Goal: Answer question/provide support

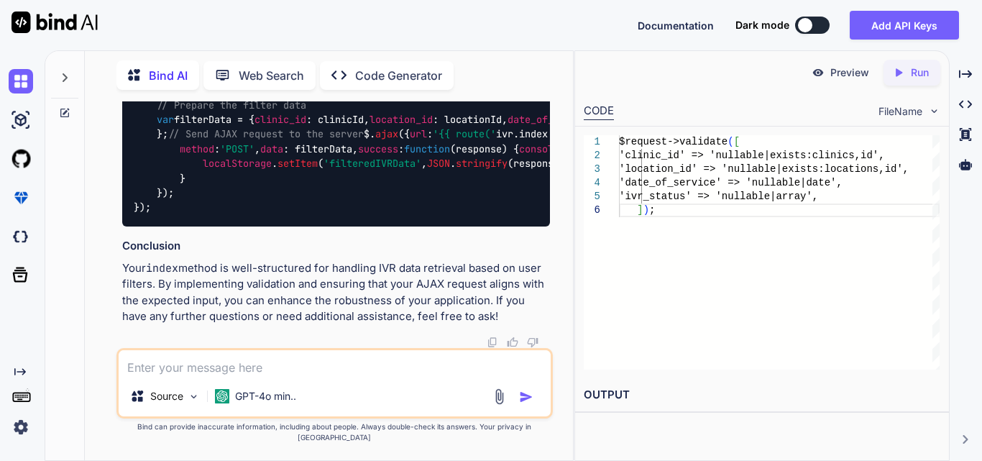
scroll to position [47287, 0]
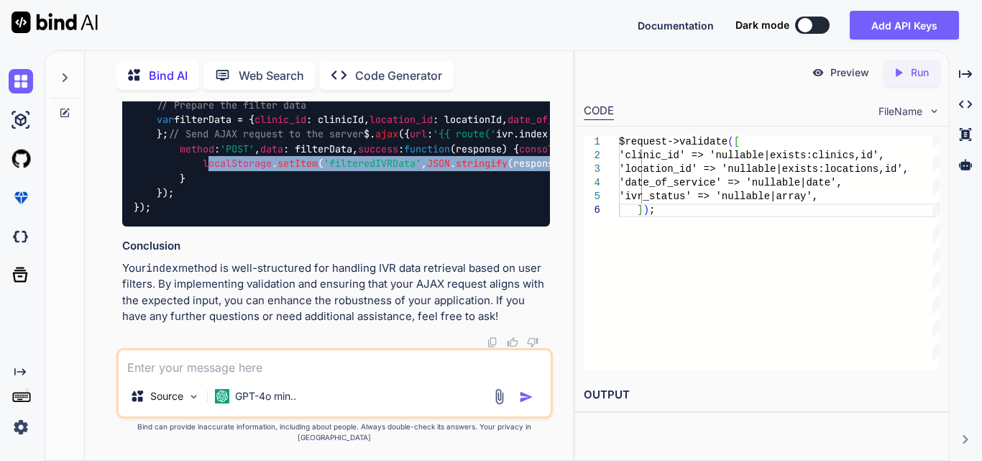
drag, startPoint x: 207, startPoint y: 234, endPoint x: 376, endPoint y: 246, distance: 169.4
click at [376, 215] on code "$( '#ivrFilterForm' ). on ( 'submit' , function ( event ) { event. preventDefau…" at bounding box center [976, 112] width 1685 height 206
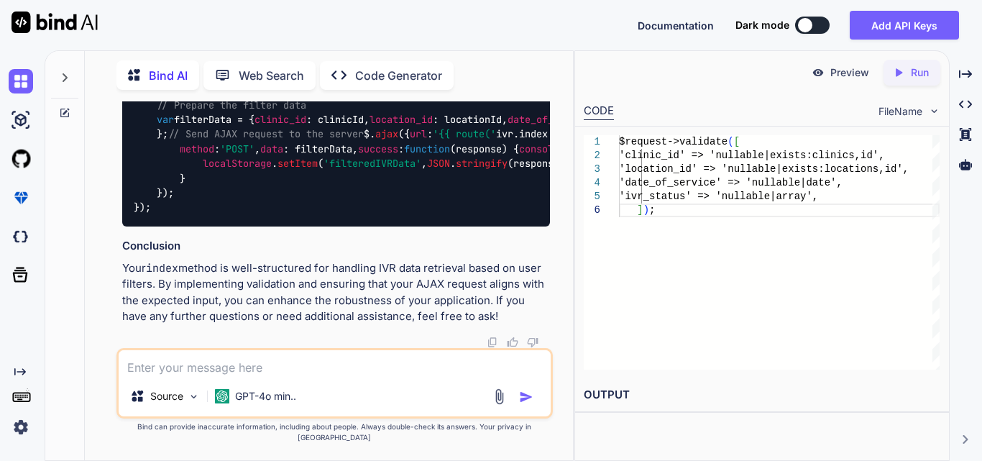
click at [379, 215] on code "$( '#ivrFilterForm' ). on ( 'submit' , function ( event ) { event. preventDefau…" at bounding box center [976, 112] width 1685 height 206
click at [306, 205] on code "$( '#ivrFilterForm' ). on ( 'submit' , function ( event ) { event. preventDefau…" at bounding box center [976, 112] width 1685 height 206
click at [316, 208] on code "$( '#ivrFilterForm' ). on ( 'submit' , function ( event ) { event. preventDefau…" at bounding box center [976, 112] width 1685 height 206
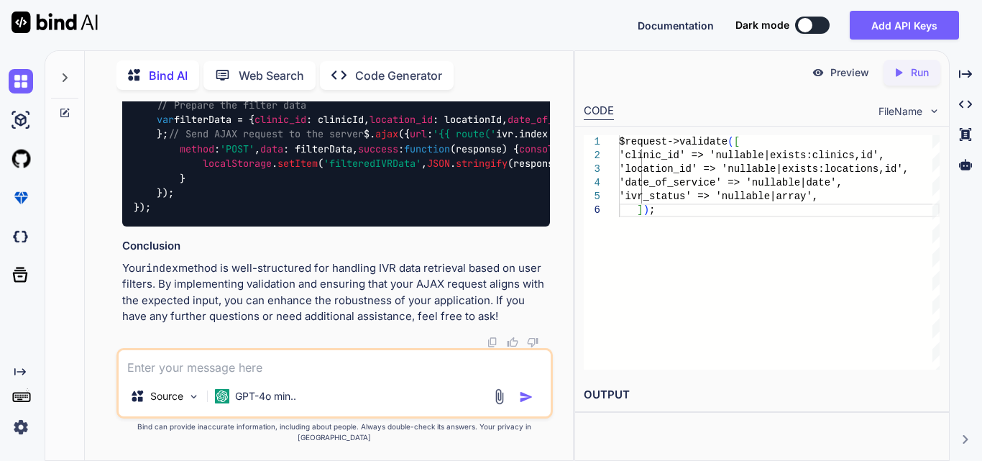
click at [358, 203] on div "$( '#ivrFilterForm' ). on ( 'submit' , function ( event ) { event. preventDefau…" at bounding box center [336, 113] width 428 height 228
click at [456, 155] on span "response" at bounding box center [479, 148] width 46 height 13
click at [341, 203] on div "$( '#ivrFilterForm' ). on ( 'submit' , function ( event ) { event. preventDefau…" at bounding box center [336, 113] width 428 height 228
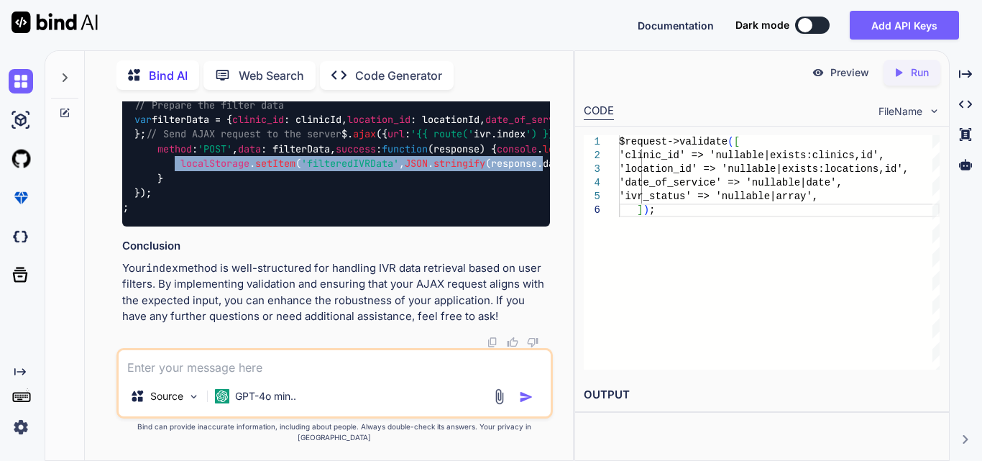
scroll to position [0, 82]
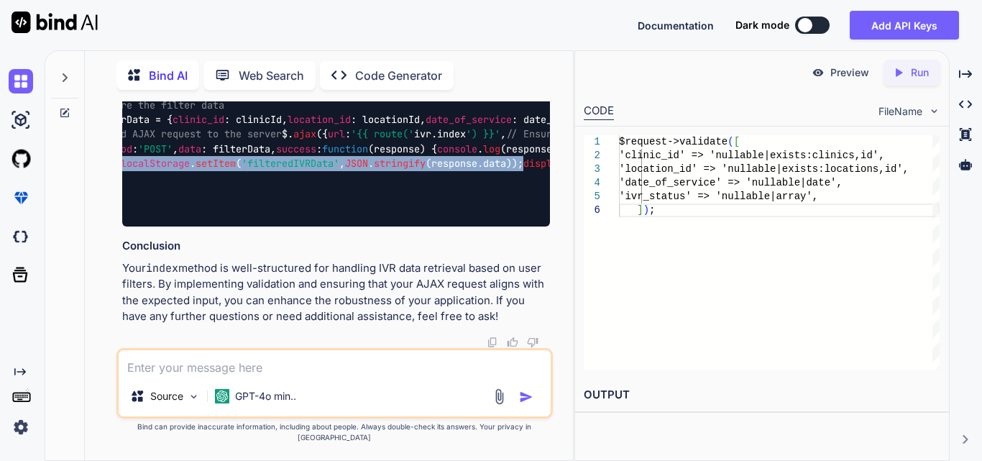
drag, startPoint x: 198, startPoint y: 229, endPoint x: 544, endPoint y: 237, distance: 346.7
click at [544, 226] on div "$( '#ivrFilterForm' ). on ( 'submit' , function ( event ) { event. preventDefau…" at bounding box center [336, 113] width 428 height 228
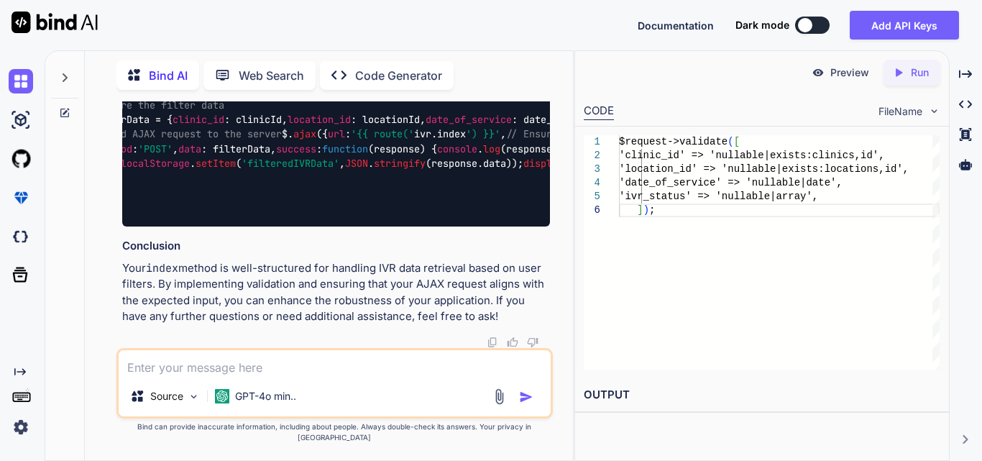
click at [203, 376] on textarea at bounding box center [335, 363] width 432 height 26
paste textarea "$('#ivrFilterForm').on('submit', function (event) { event.preventDefault(); // …"
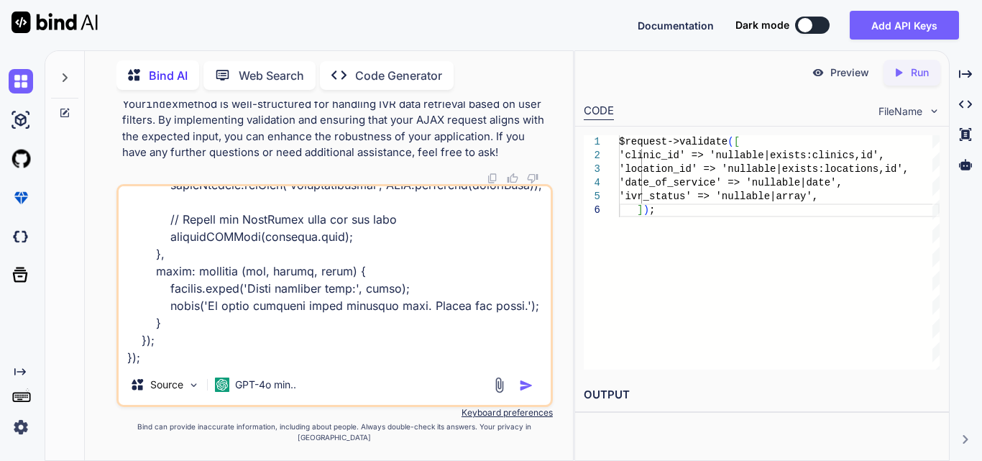
paste textarea "public function index(Request $request) { try { $user = Auth::user(); $login_ty…"
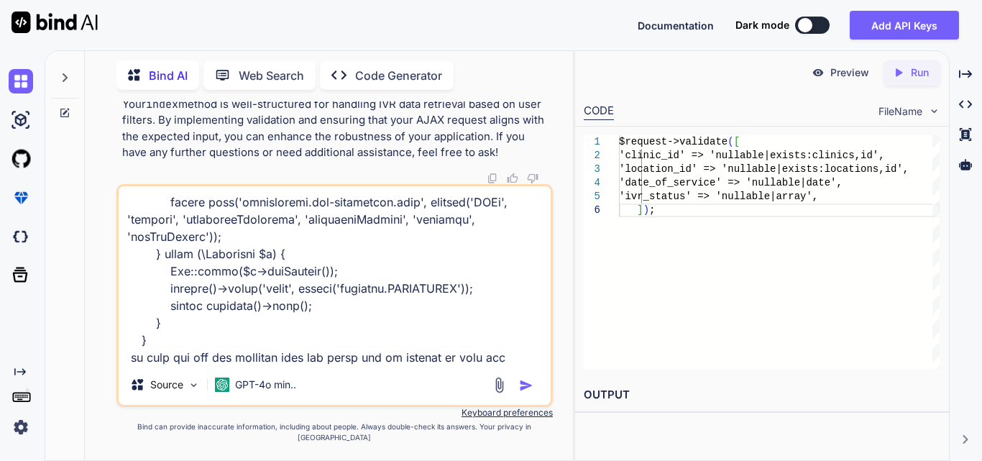
scroll to position [1296, 0]
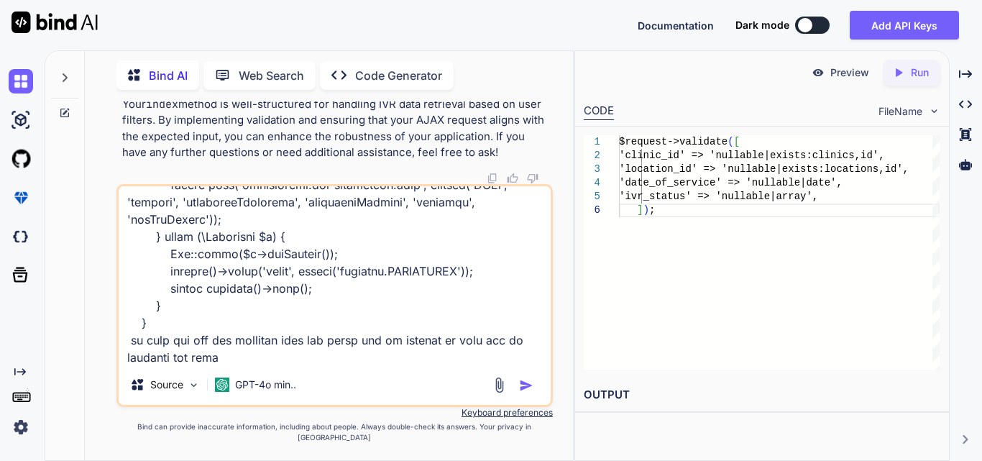
type textarea "$('#ivrFilterForm').on('submit', function (event) { event.preventDefault(); // …"
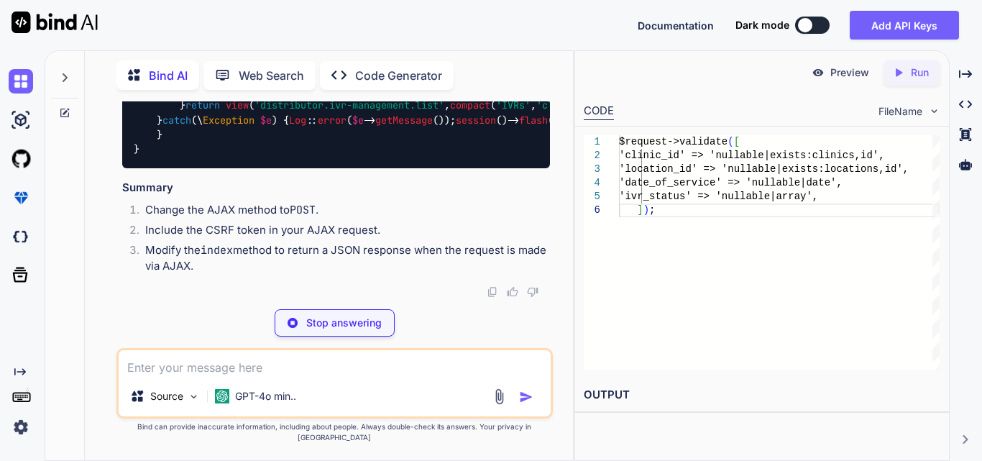
scroll to position [49558, 0]
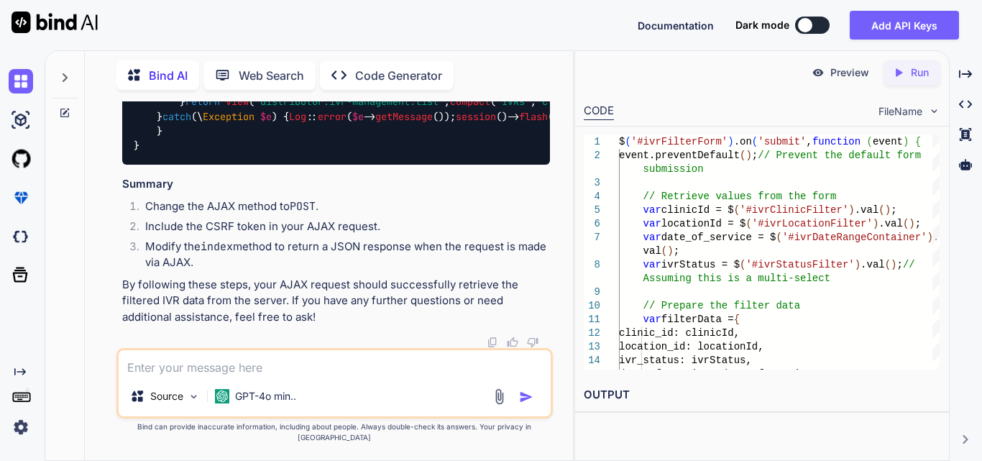
drag, startPoint x: 203, startPoint y: 289, endPoint x: 180, endPoint y: 258, distance: 38.5
click at [180, 165] on div "public function index ( Request $request ) { try { $user = Auth :: user (); $lo…" at bounding box center [336, 73] width 428 height 184
copy code "if ( $request -> ajax ()) { return response ()-> json ([ 'data' => $IVRs ]); }"
click at [273, 370] on textarea at bounding box center [335, 363] width 432 height 26
click at [207, 376] on textarea at bounding box center [335, 363] width 432 height 26
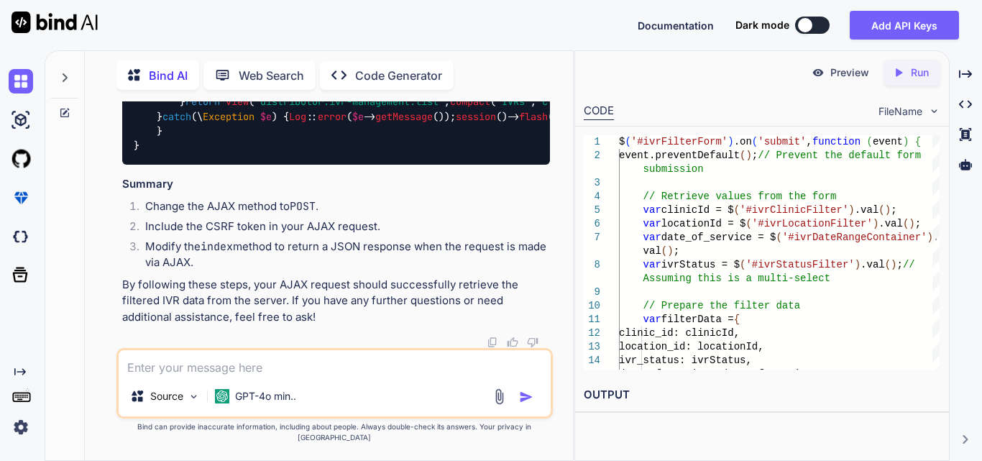
paste textarea "<form id="ivrFilterForm" method="POST" action="{{}}"> <div class="{{ $filterTyp…"
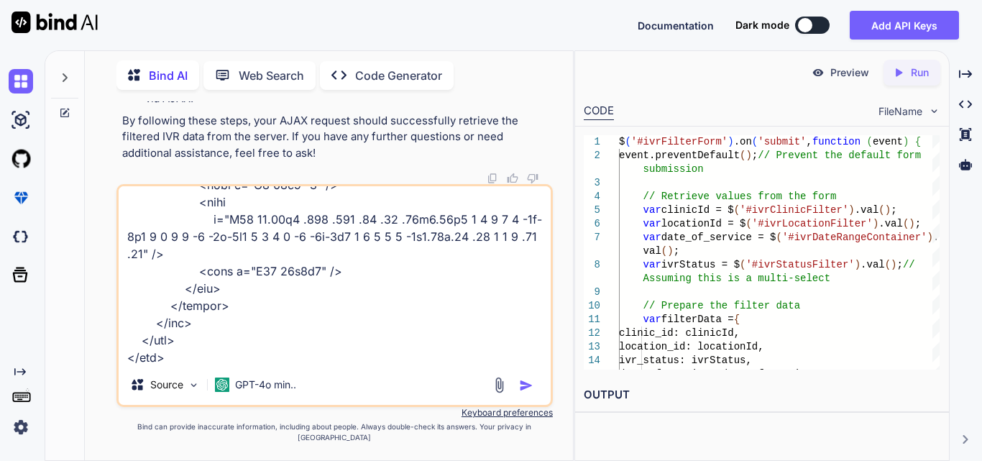
type textarea "<form id="ivrFilterForm" method="POST" action="{{}}"> <div class="{{ $filterTyp…"
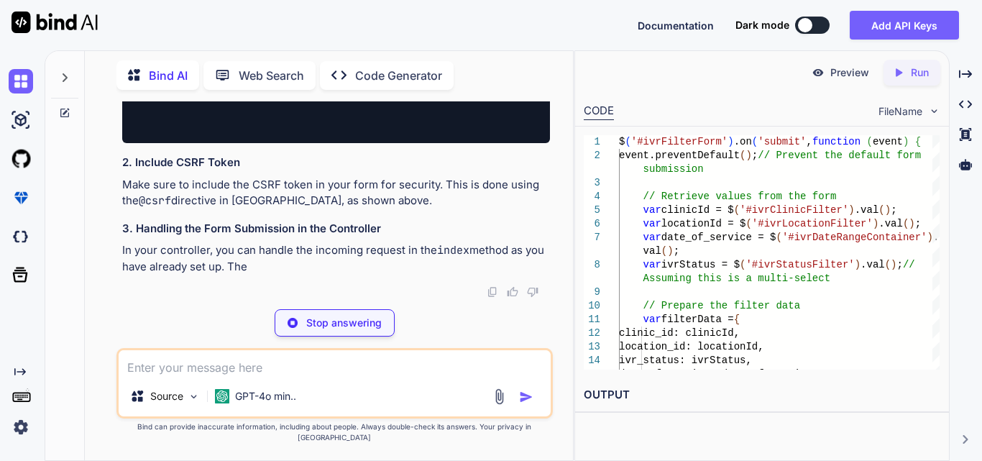
scroll to position [0, 233]
drag, startPoint x: 365, startPoint y: 237, endPoint x: 543, endPoint y: 231, distance: 178.4
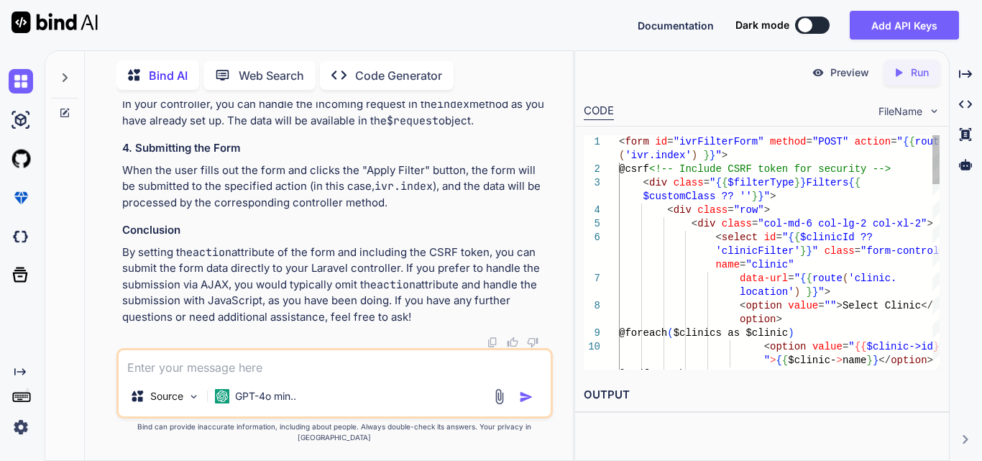
scroll to position [0, 230]
drag, startPoint x: 137, startPoint y: 236, endPoint x: 327, endPoint y: 234, distance: 190.6
copy span "action = "{{ route('ivr.index') }}""
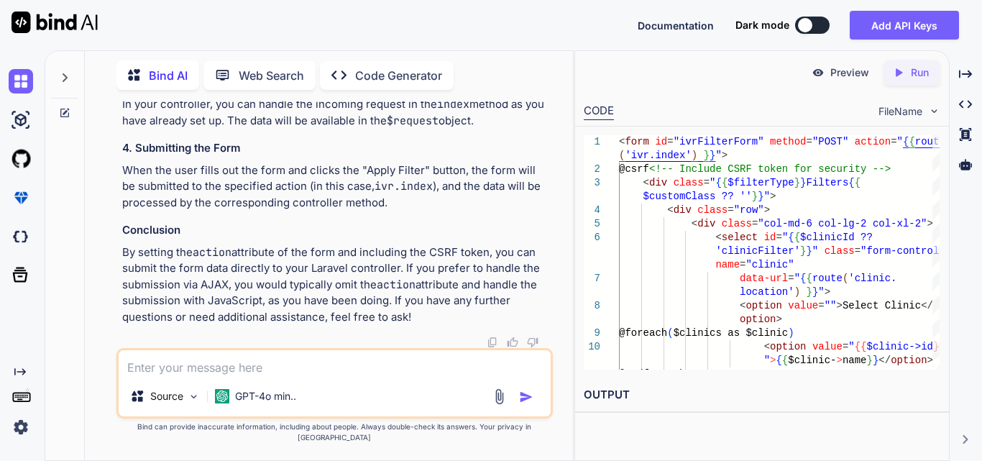
click at [296, 376] on textarea at bounding box center [335, 363] width 432 height 26
paste textarea "ivr:1 POST [URL][TECHNICAL_ID] 419 (unknown status)"
type textarea "ivr:1 POST [URL][TECHNICAL_ID] 419 (unknown status)"
click at [524, 404] on img "button" at bounding box center [526, 397] width 14 height 14
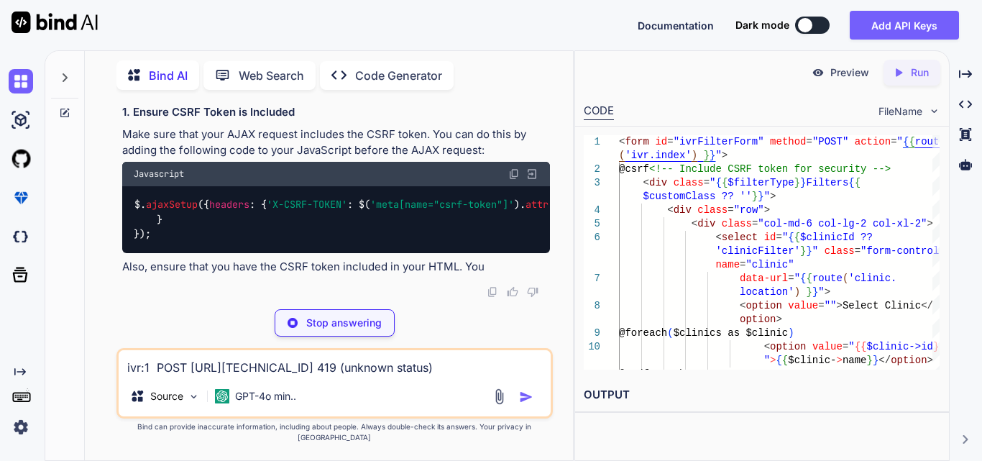
scroll to position [52253, 0]
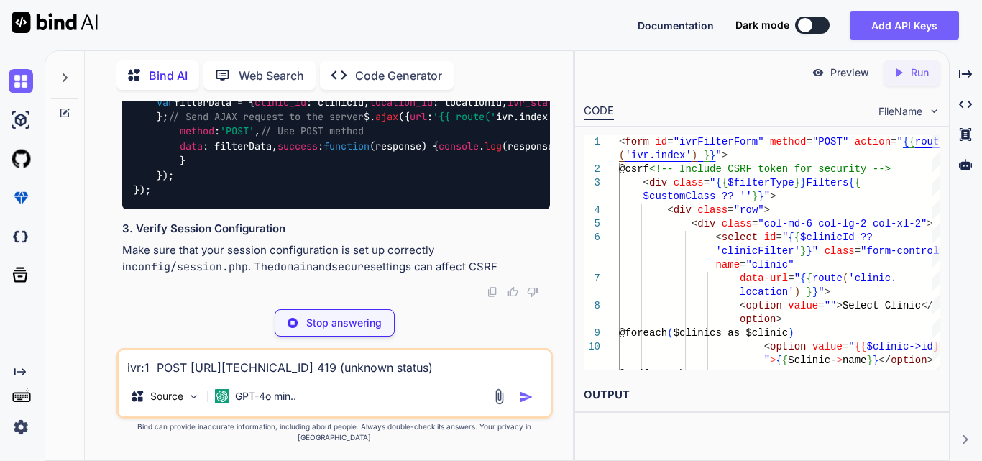
drag, startPoint x: 257, startPoint y: 246, endPoint x: 286, endPoint y: 275, distance: 41.7
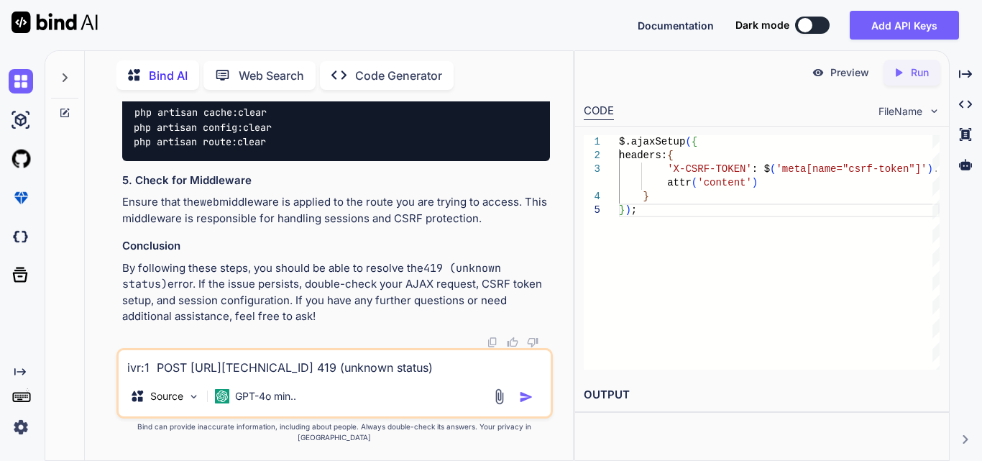
scroll to position [49665, 0]
drag, startPoint x: 176, startPoint y: 146, endPoint x: 205, endPoint y: 181, distance: 45.5
click at [209, 376] on textarea "ivr:1 POST [URL][TECHNICAL_ID] 419 (unknown status)" at bounding box center [335, 363] width 432 height 26
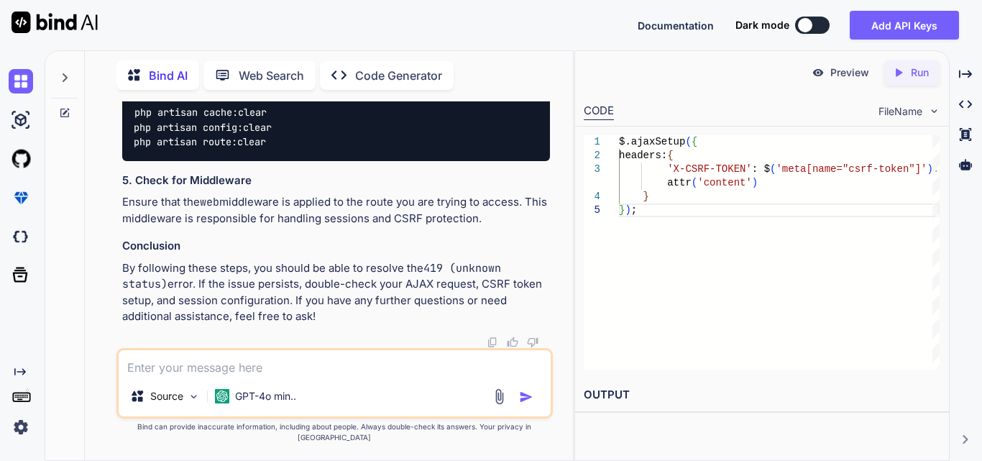
paste textarea "[URL][TECHNICAL_ID]"
click at [496, 374] on textarea "[URL][TECHNICAL_ID]" at bounding box center [335, 363] width 432 height 26
paste textarea "$('#ivrFilterForm').on('submit', function (event) { event.preventDefault(); // …"
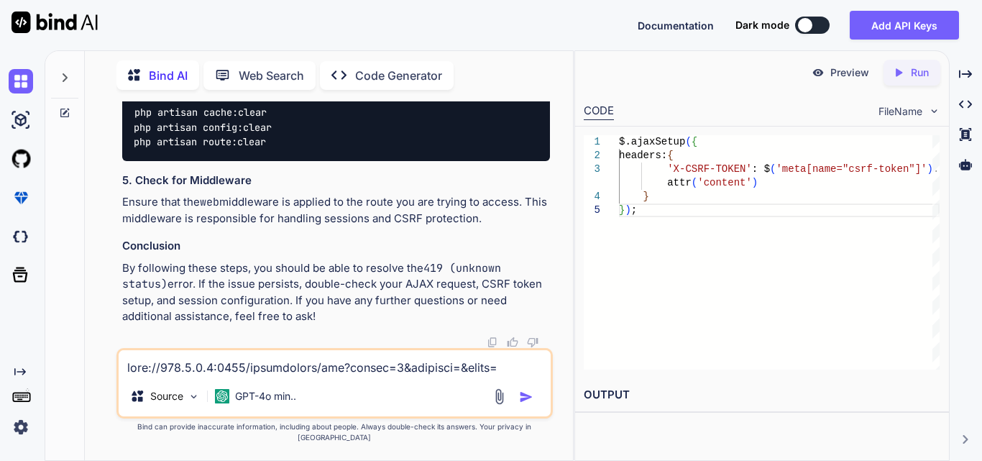
scroll to position [1106, 0]
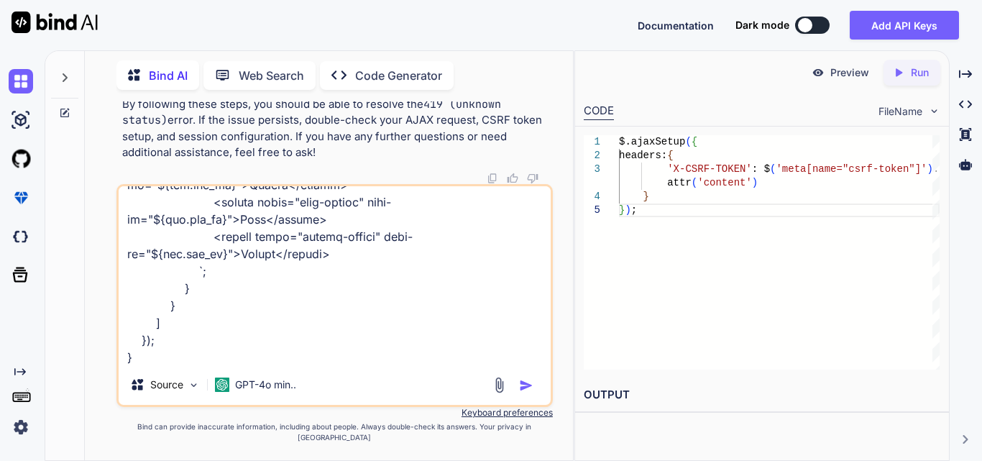
type textarea "[URL][TECHNICAL_ID] $('#ivrFilterForm').on('submit', function (event) { event.p…"
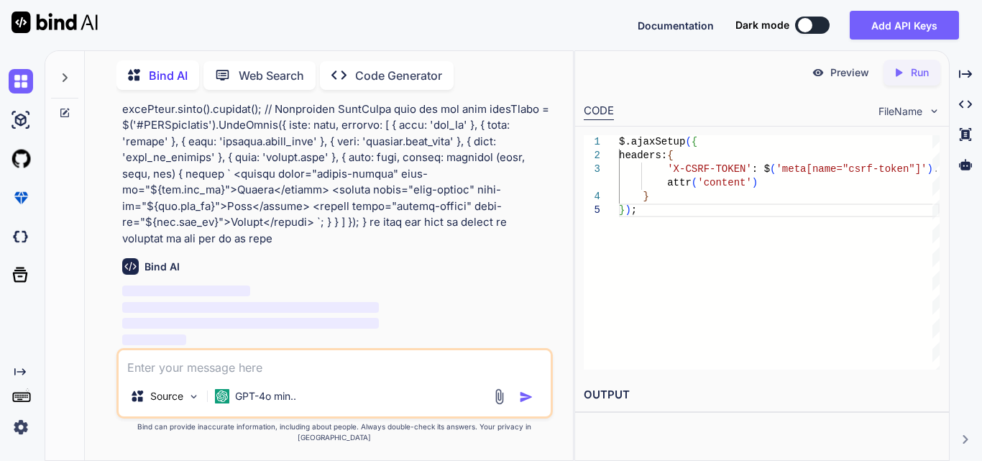
scroll to position [54110, 0]
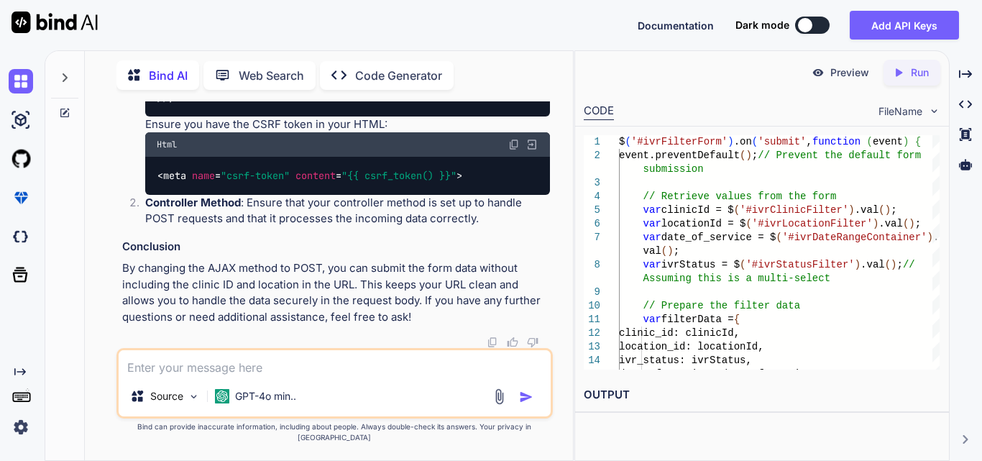
click at [279, 376] on textarea at bounding box center [335, 363] width 432 height 26
click at [353, 364] on textarea at bounding box center [335, 363] width 432 height 26
paste textarea "<!-- resources/views/components/filters.blade.php --> <form id="ivrFilterForm">…"
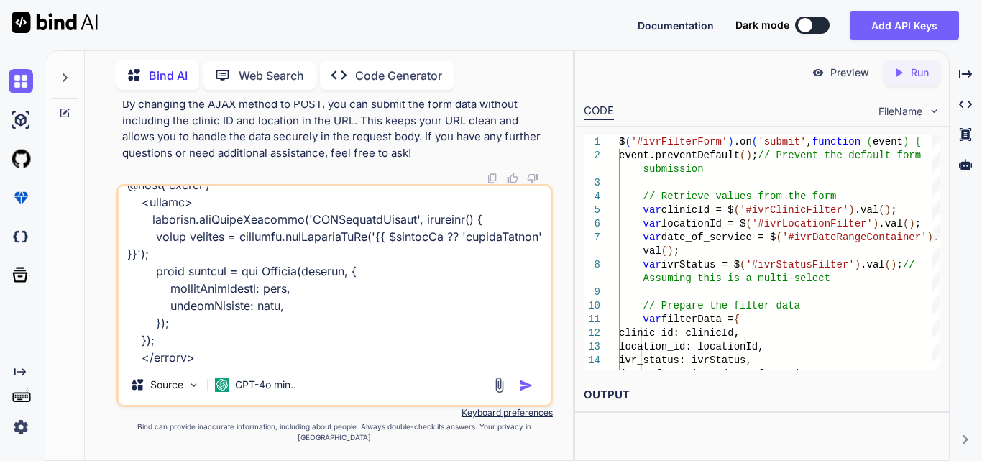
scroll to position [1468, 0]
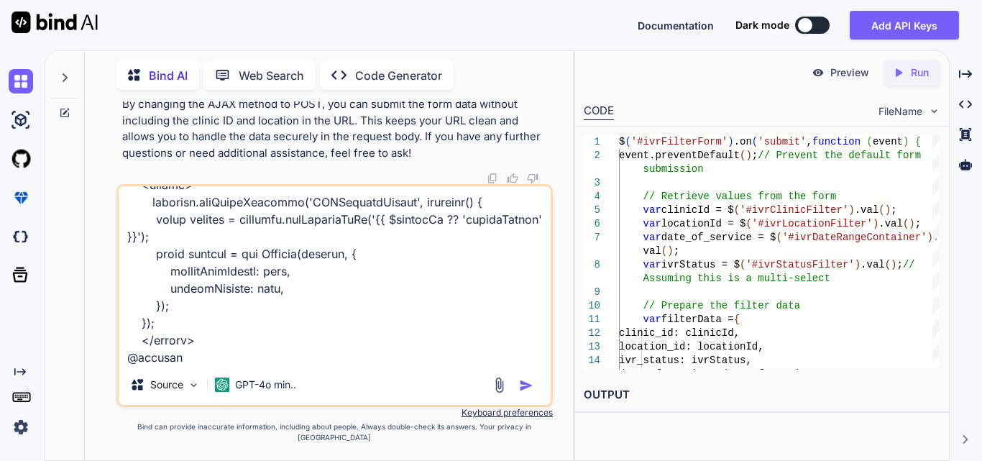
type textarea "<!-- resources/views/components/filters.blade.php --> <form id="ivrFilterForm">…"
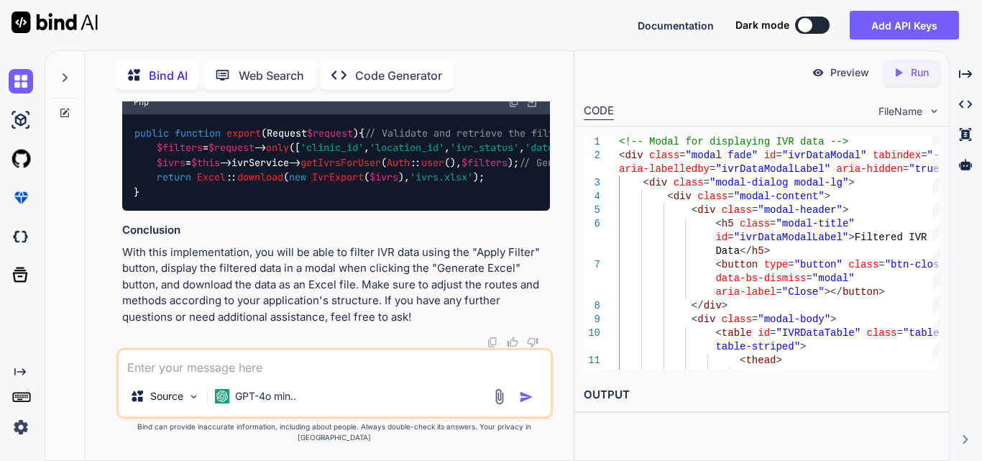
scroll to position [57249, 0]
drag, startPoint x: 175, startPoint y: 272, endPoint x: 485, endPoint y: 333, distance: 315.9
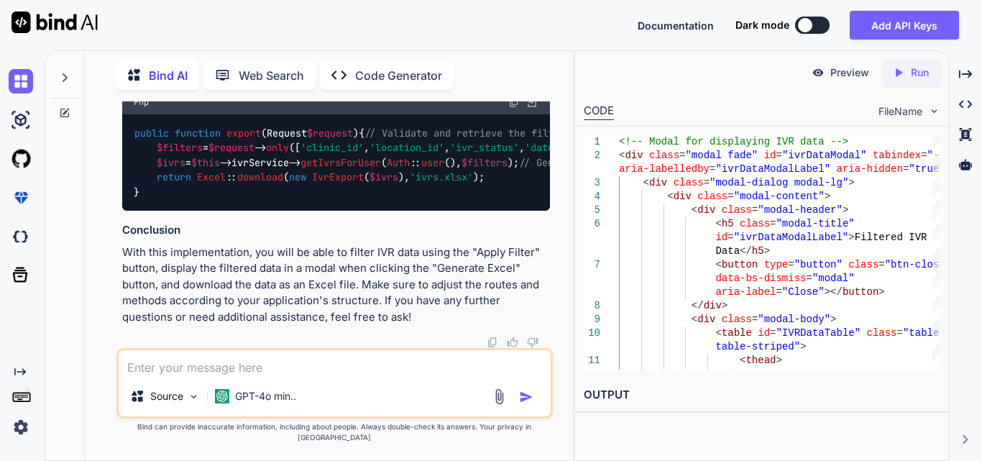
click at [185, 367] on textarea at bounding box center [335, 363] width 432 height 26
paste textarea "public function getIvrsForUser(User $user, $filters = []): Collection { try { $…"
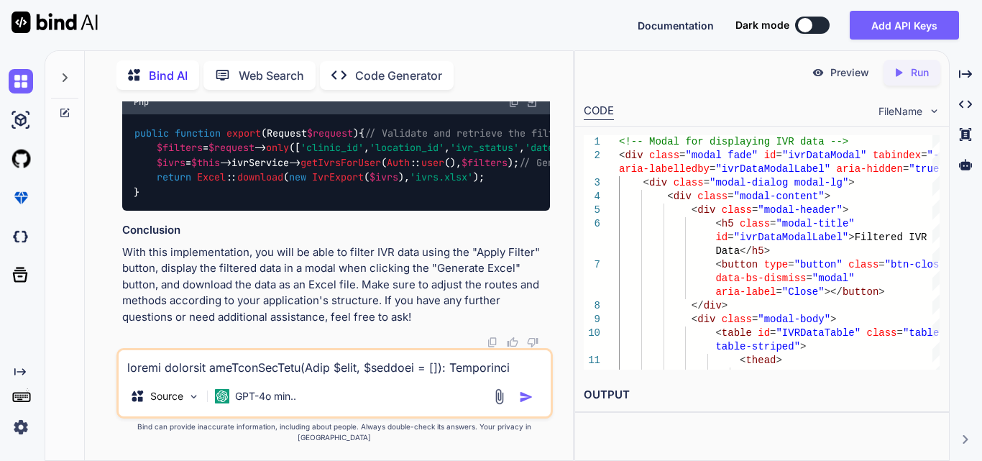
scroll to position [916, 0]
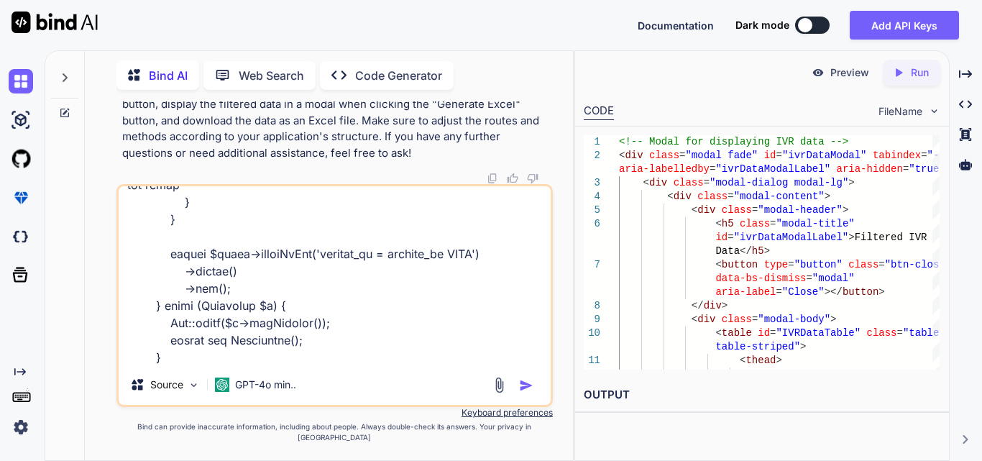
paste textarea "clinic_id 2 location_id ivr_status[] COVERED_LIMITED ivr_status[] ADD_DOS date_…"
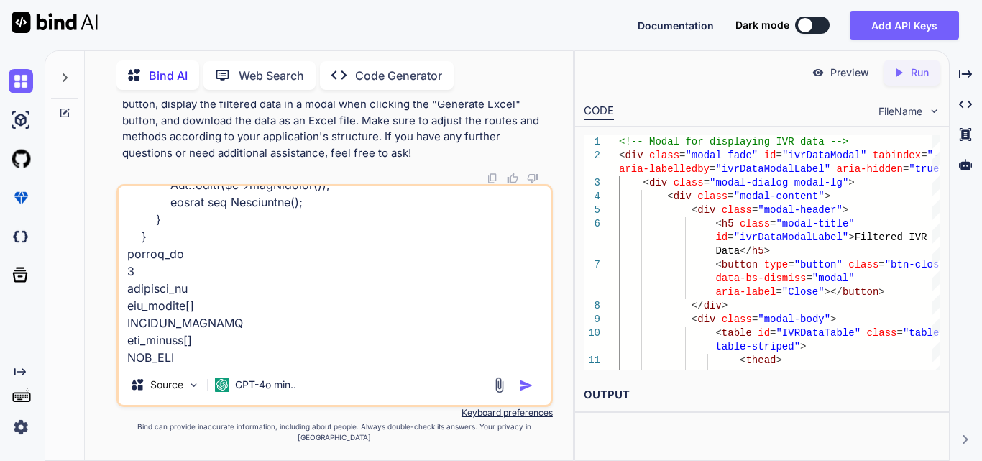
type textarea "public function getIvrsForUser(User $user, $filters = []): Collection { try { $…"
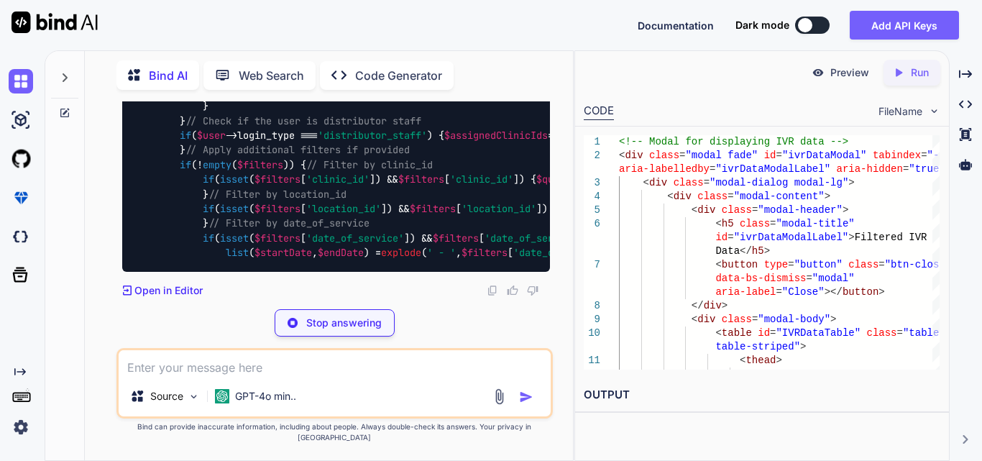
scroll to position [60768, 0]
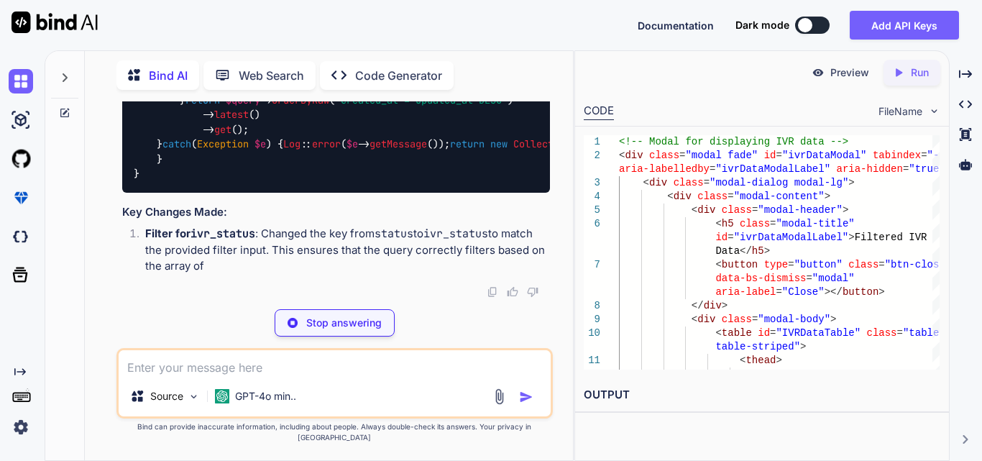
click at [749, 33] on span "'date_of_service'" at bounding box center [798, 26] width 98 height 13
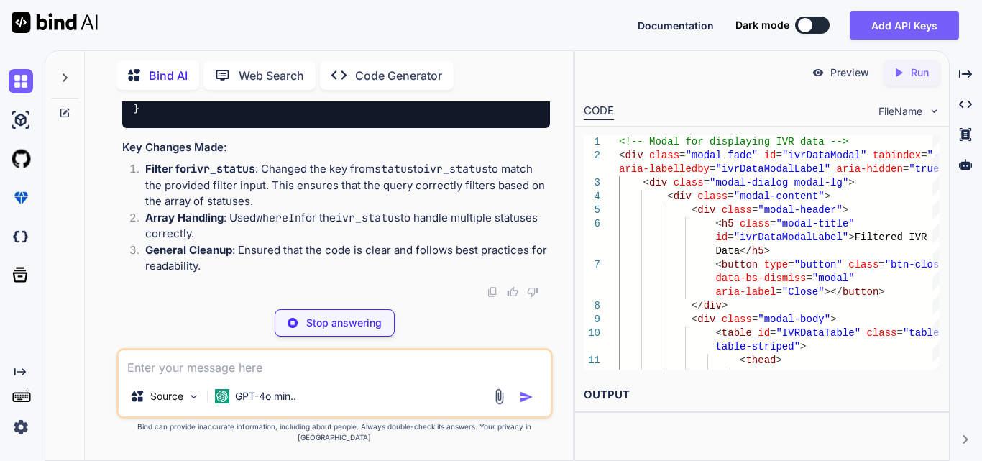
scroll to position [60984, 0]
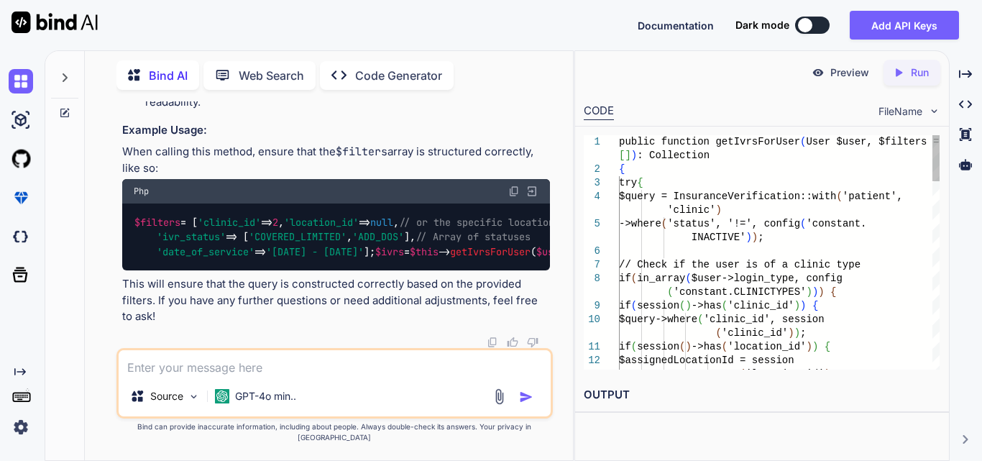
drag, startPoint x: 224, startPoint y: 118, endPoint x: 529, endPoint y: 131, distance: 305.1
drag, startPoint x: 198, startPoint y: 163, endPoint x: 223, endPoint y: 210, distance: 52.7
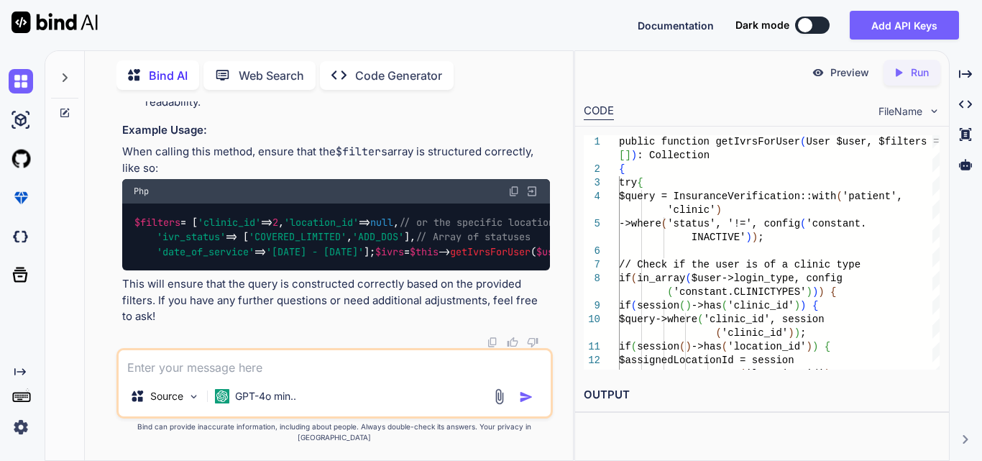
copy span "ivr_status"
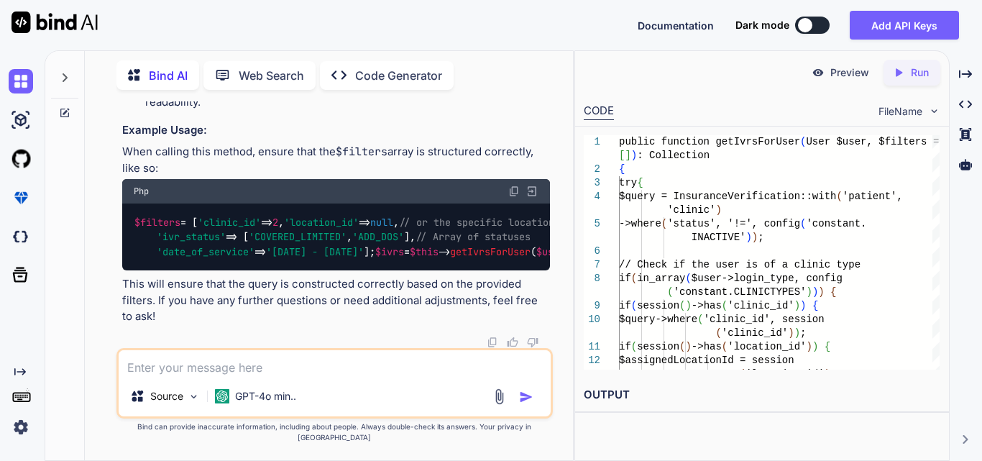
scroll to position [60768, 0]
drag, startPoint x: 477, startPoint y: 241, endPoint x: 540, endPoint y: 237, distance: 62.7
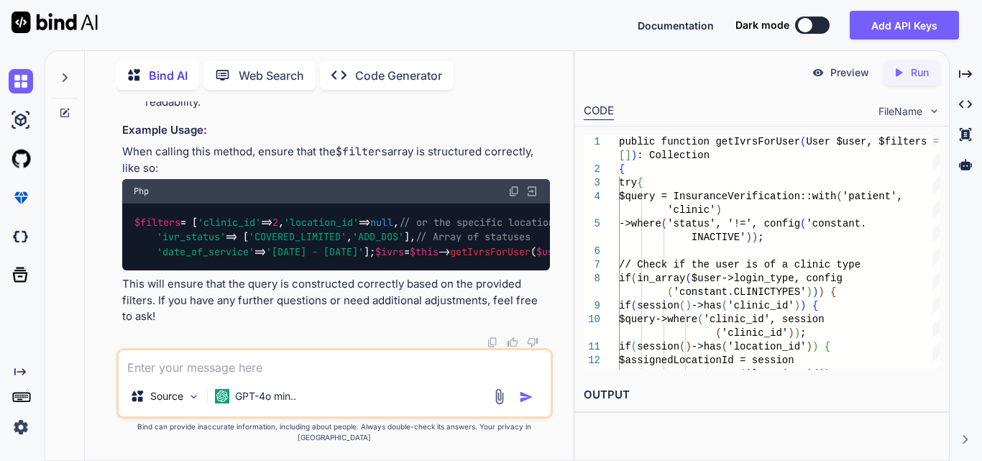
click at [183, 363] on textarea at bounding box center [335, 363] width 432 height 26
paste textarea "if (!empty($filters)) { if (isset($filters['clinic_id']) && $filters['clinic_id…"
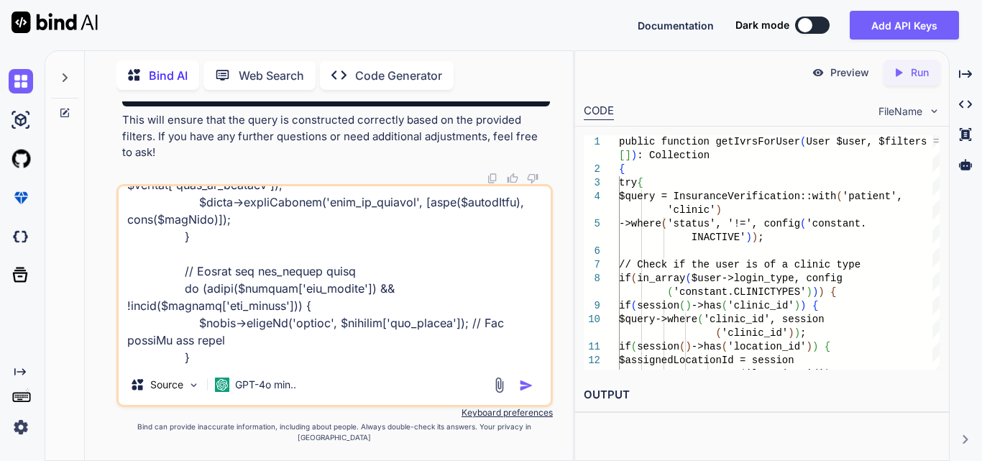
scroll to position [278, 0]
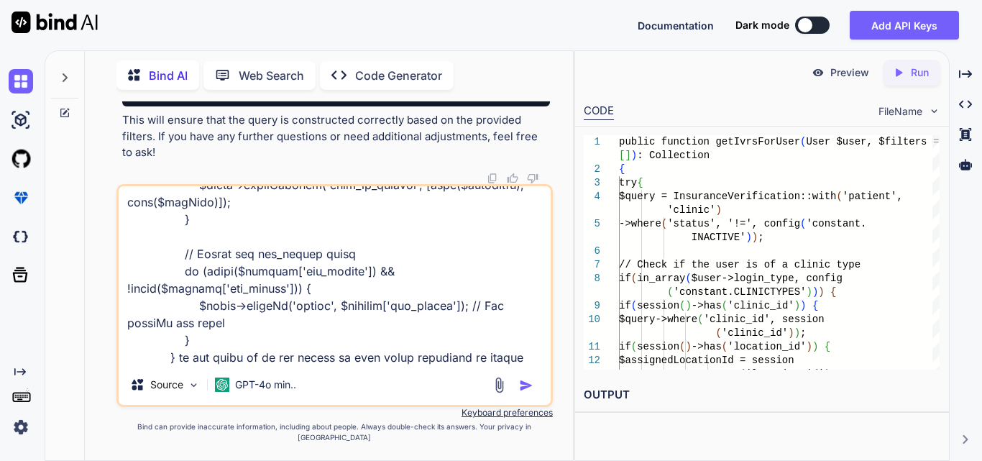
type textarea "if (!empty($filters)) { if (isset($filters['clinic_id']) && $filters['clinic_id…"
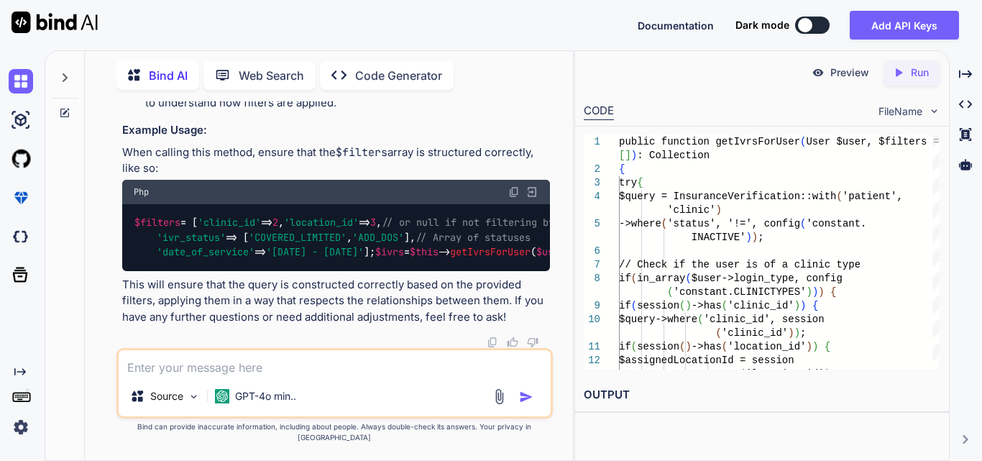
scroll to position [62237, 0]
drag, startPoint x: 226, startPoint y: 252, endPoint x: 208, endPoint y: 332, distance: 82.7
drag, startPoint x: 350, startPoint y: 311, endPoint x: 354, endPoint y: 299, distance: 13.0
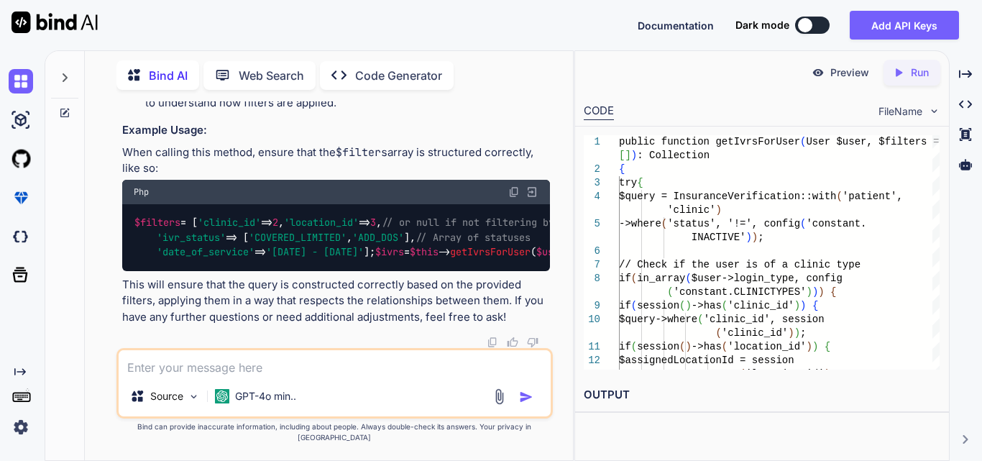
scroll to position [62381, 0]
drag, startPoint x: 178, startPoint y: 221, endPoint x: 340, endPoint y: 224, distance: 162.5
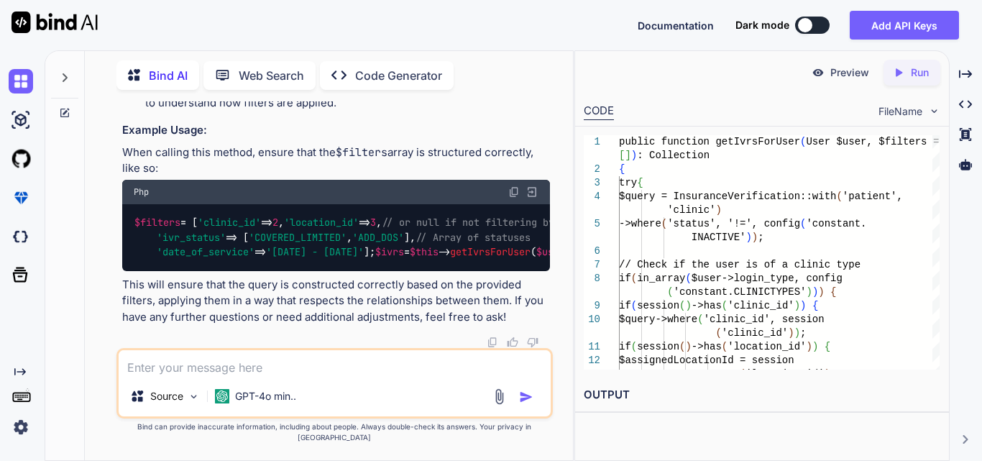
click at [282, 376] on textarea at bounding box center [335, 363] width 432 height 26
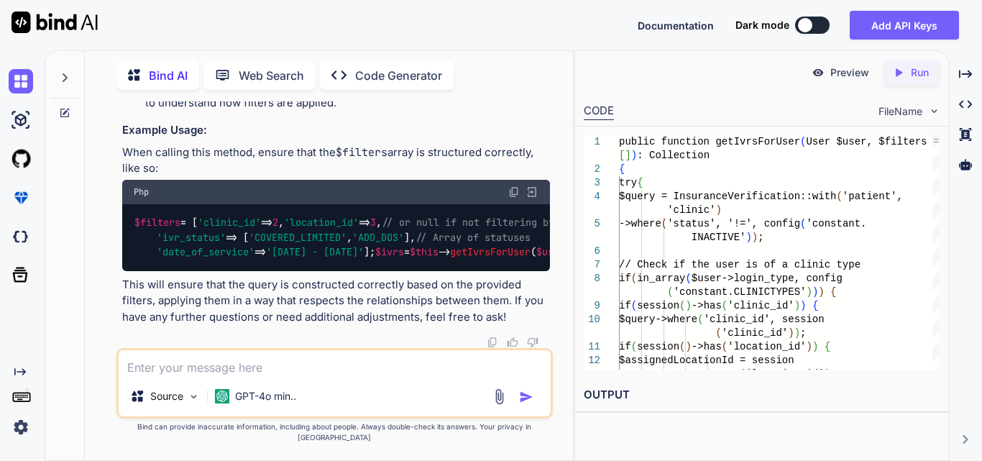
paste textarea "[DATE]"
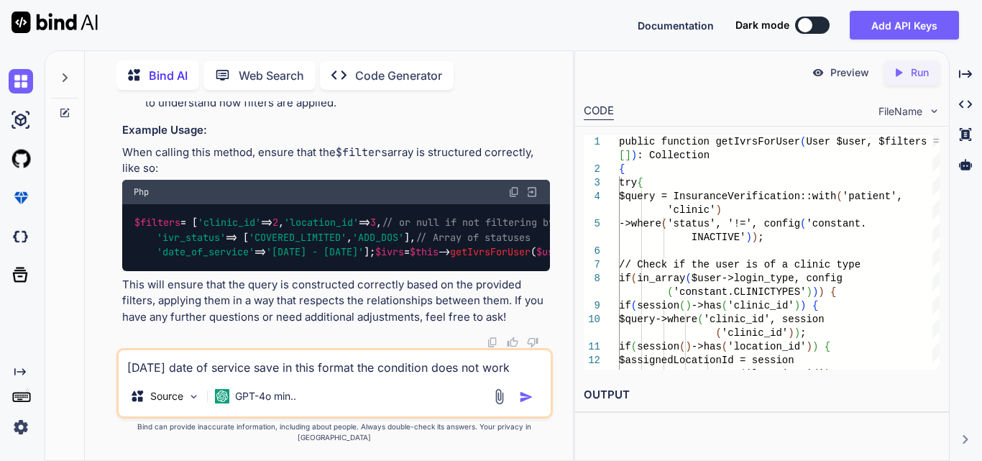
type textarea "[DATE] date of service save in this format the condition does not work"
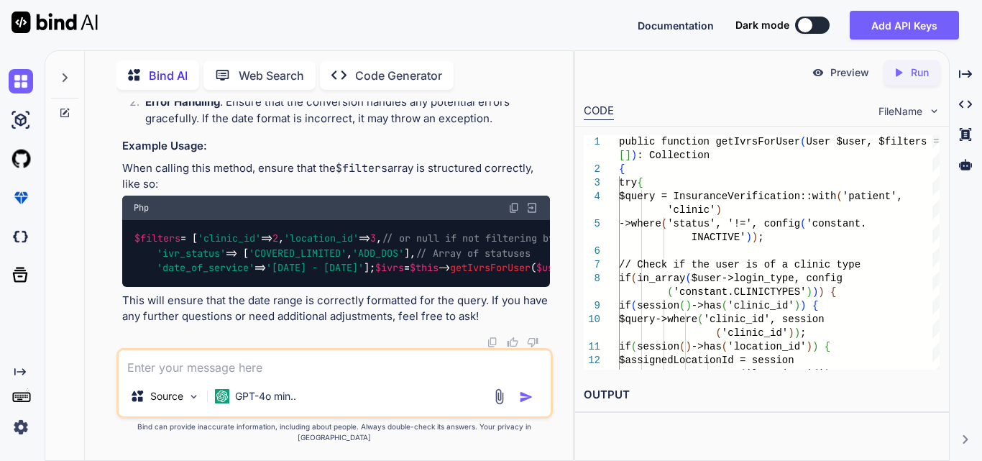
scroll to position [64357, 0]
drag, startPoint x: 362, startPoint y: 208, endPoint x: 390, endPoint y: 209, distance: 28.1
drag, startPoint x: 187, startPoint y: 198, endPoint x: 255, endPoint y: 337, distance: 155.0
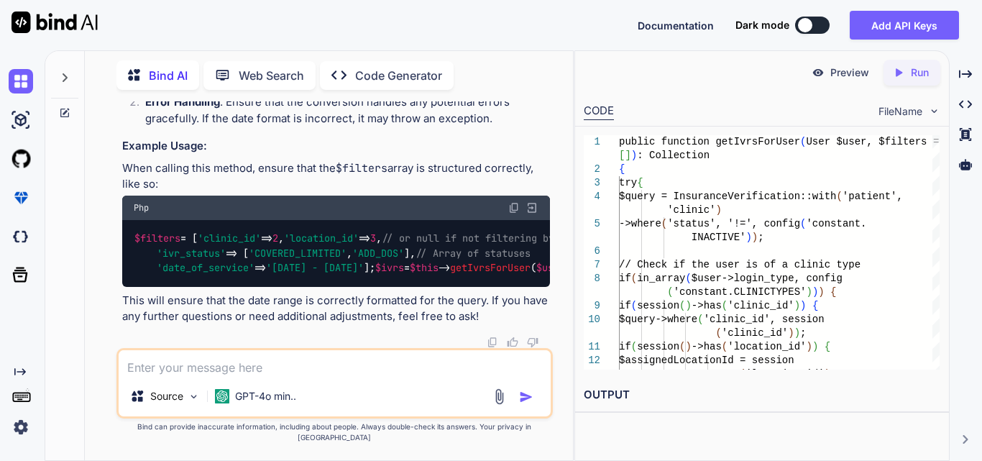
copy code "// Check for date_of_service if ( isset ( $filters [ 'date_of_service' ]) && $f…"
click at [213, 376] on textarea at bounding box center [335, 363] width 432 height 26
paste textarea "clinic_id location_id date_of_service [DATE] - [DATE]"
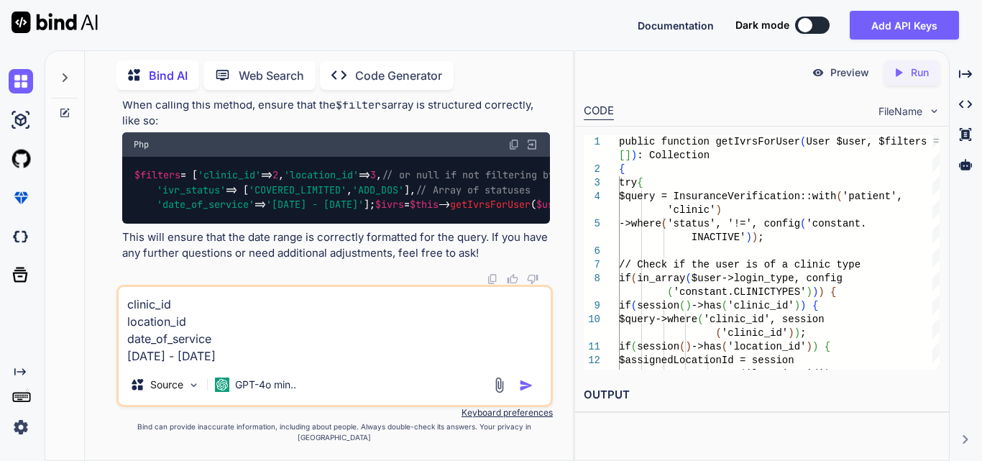
paste textarea "public function getIvrsForUser(User $user, $filters = []): Collection { try { $…"
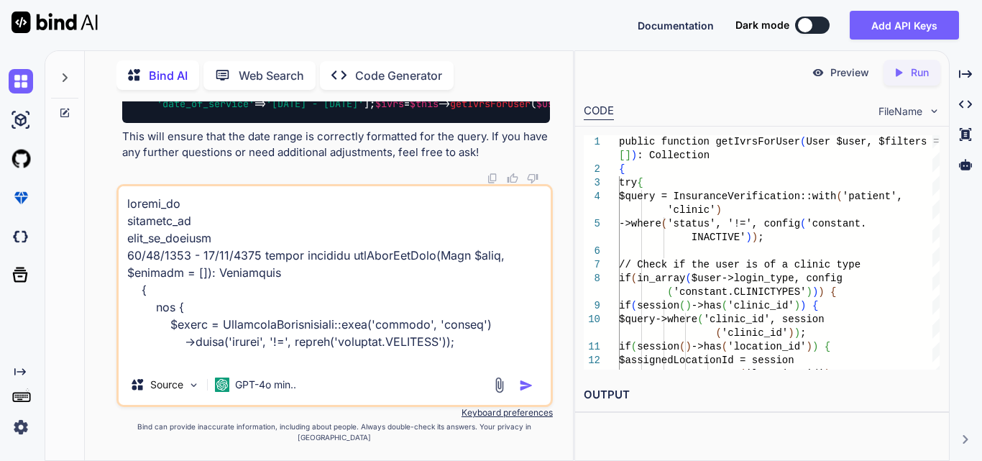
scroll to position [1020, 0]
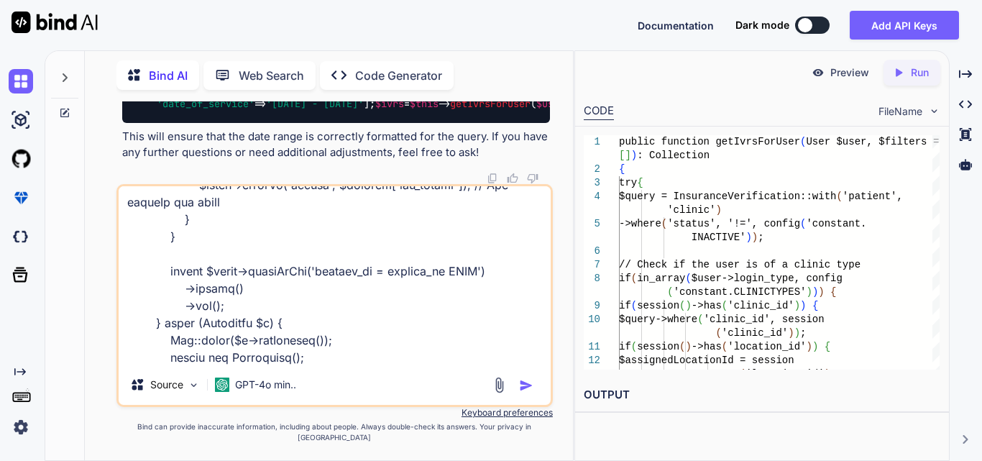
type textarea "clinic_id location_id date_of_service [DATE] - [DATE] public function getIvrsFo…"
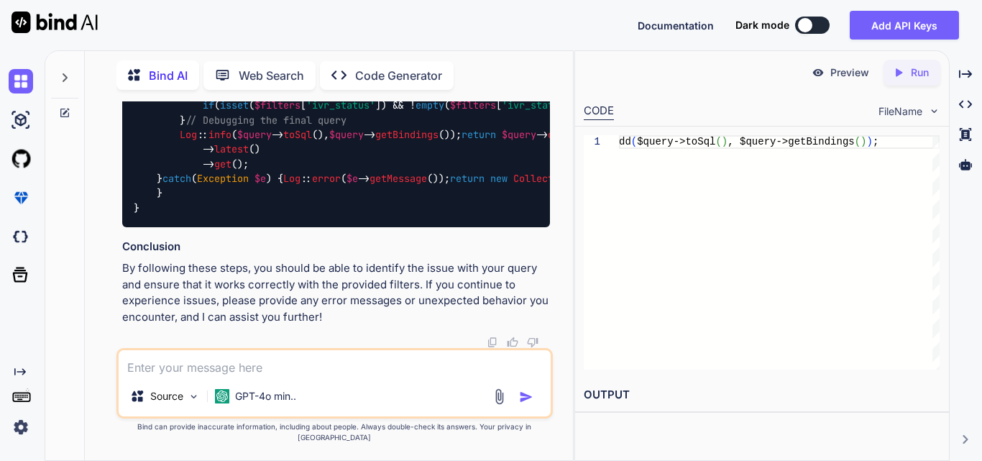
scroll to position [65786, 0]
drag, startPoint x: 175, startPoint y: 165, endPoint x: 368, endPoint y: 180, distance: 193.3
drag, startPoint x: 250, startPoint y: 227, endPoint x: 379, endPoint y: 241, distance: 130.1
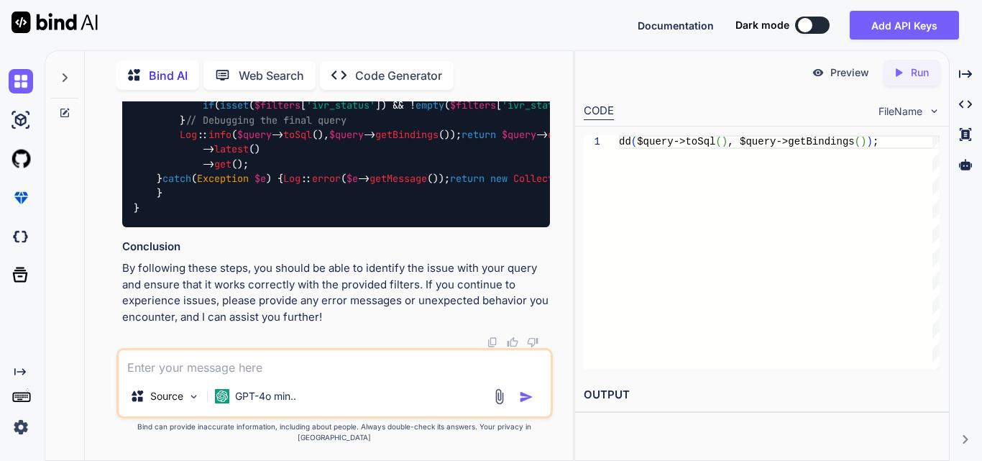
drag, startPoint x: 406, startPoint y: 234, endPoint x: 130, endPoint y: 235, distance: 275.4
copy code "dd ( $query -> toSql (), $query -> getBindings ());"
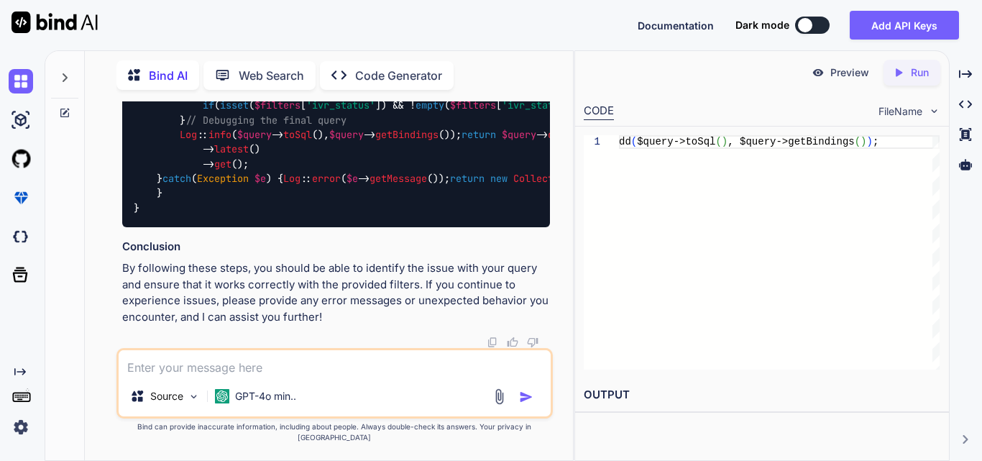
click at [362, 371] on textarea at bounding box center [335, 363] width 432 height 26
paste textarea ""select * from `insurance_verifications` where `status` != ?" // app\Services\I…"
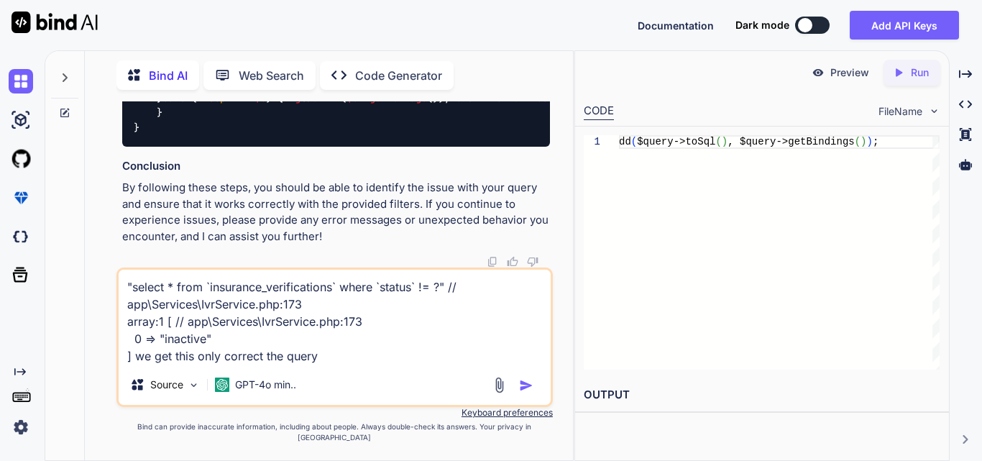
type textarea ""select * from `insurance_verifications` where `status` != ?" // app\Services\I…"
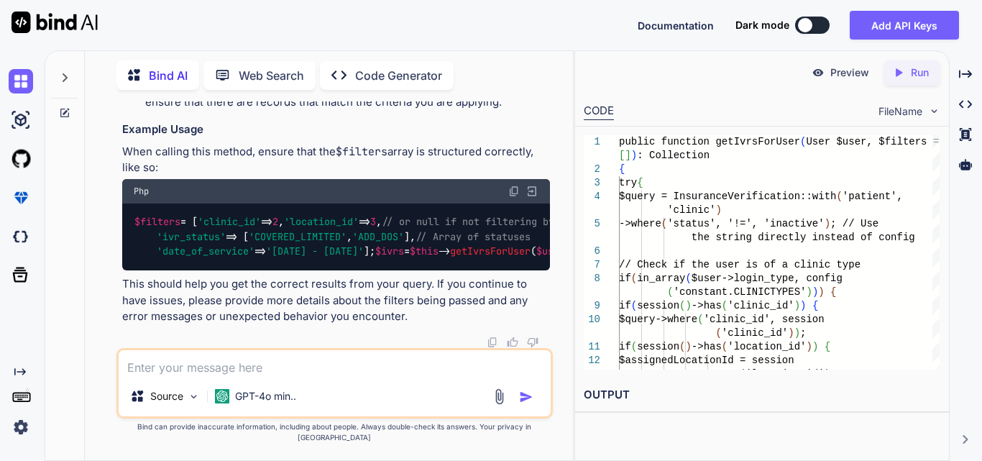
scroll to position [68776, 0]
click at [209, 364] on textarea at bounding box center [335, 363] width 432 height 26
paste textarea "@if ($ivr->status != 'add_dos') <button type="button" class="btn copyBtn ivr-co…"
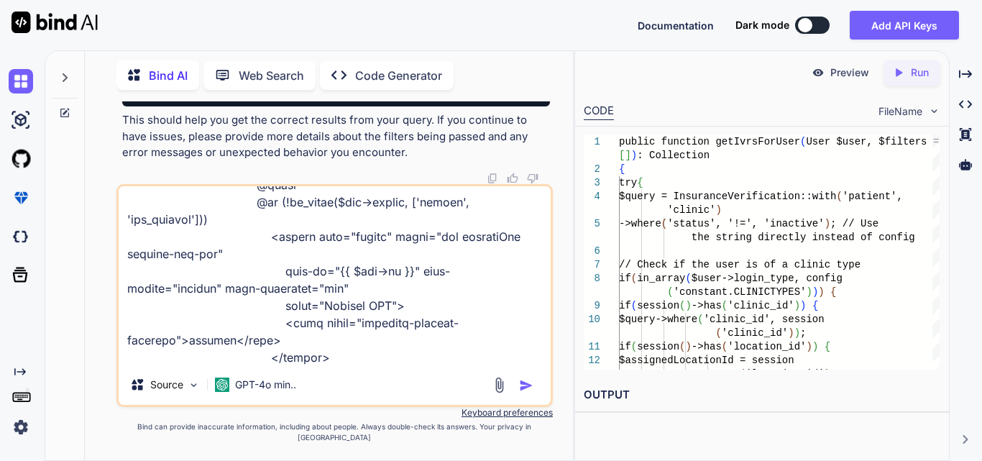
paste textarea "function displayIVRData(data) { console.log(data); // Clear existing data in th…"
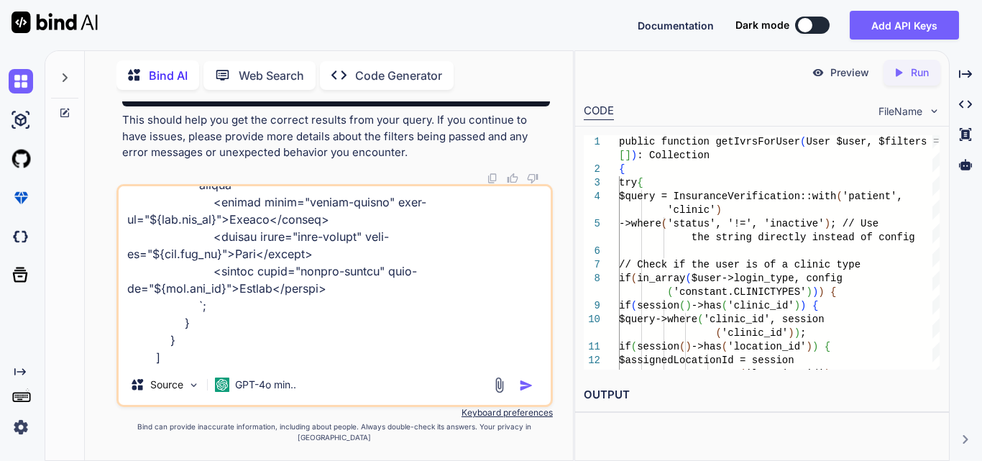
click at [176, 365] on textarea at bounding box center [335, 275] width 432 height 178
click at [372, 365] on textarea at bounding box center [335, 275] width 432 height 178
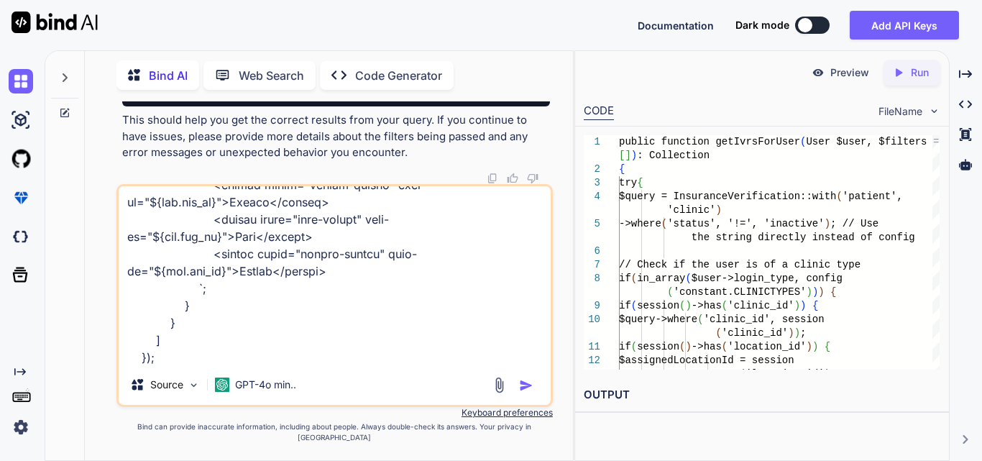
type textarea "@if ($ivr->status != 'add_dos') <button type="button" class="btn copyBtn ivr-co…"
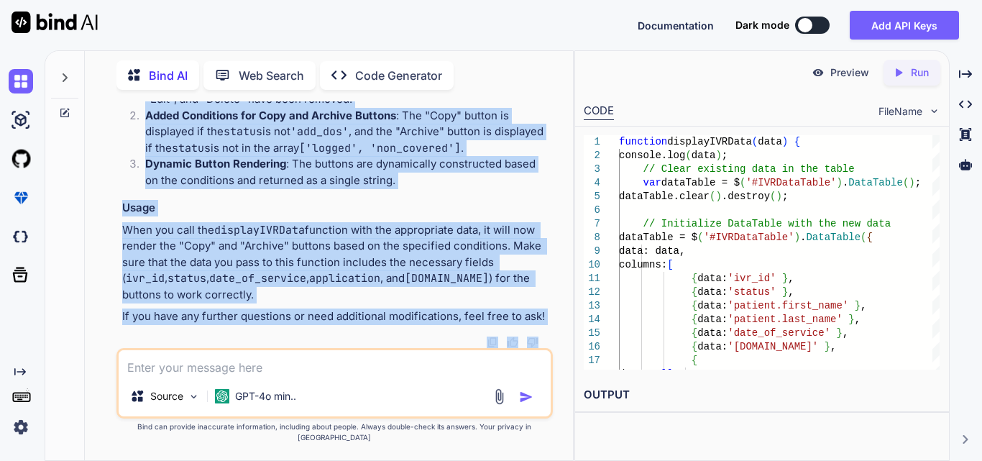
scroll to position [70844, 0]
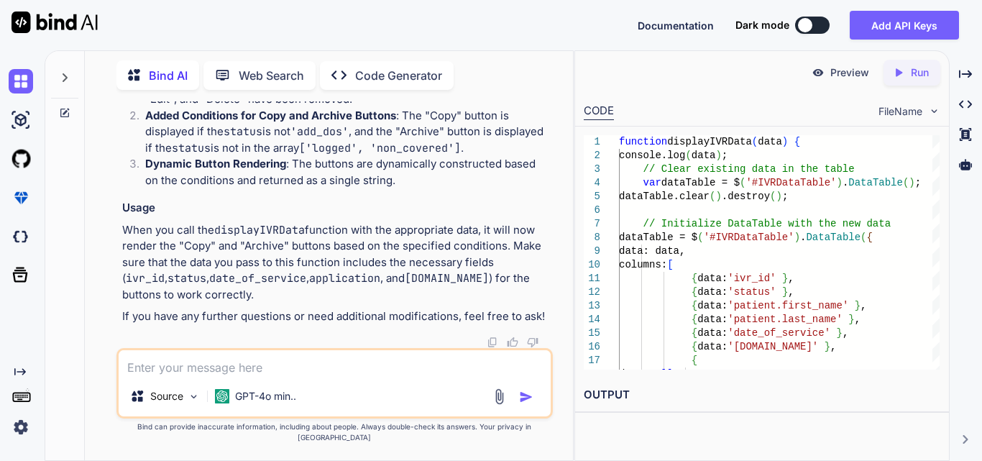
drag, startPoint x: 250, startPoint y: 122, endPoint x: 349, endPoint y: 335, distance: 234.8
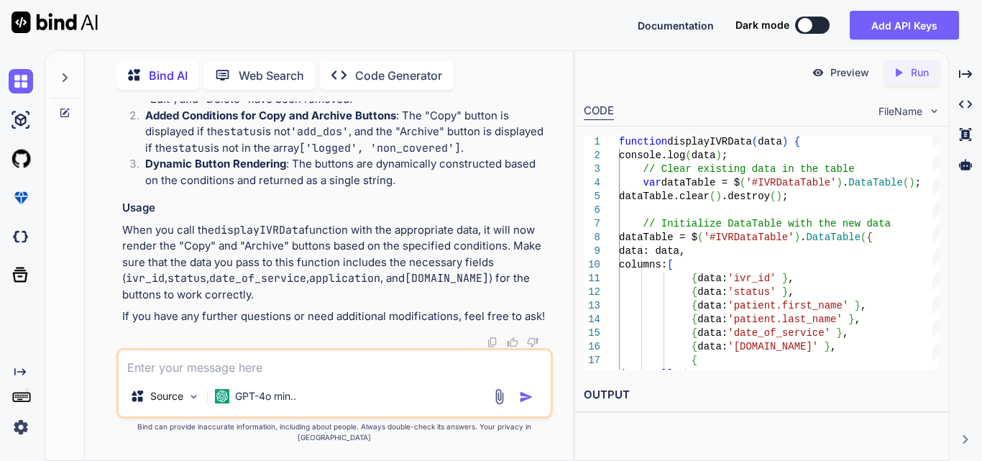
click at [301, 370] on textarea at bounding box center [335, 363] width 432 height 26
paste textarea "select * from `insurance_verifications` where `status` != ? and `clinic_id` = ?…"
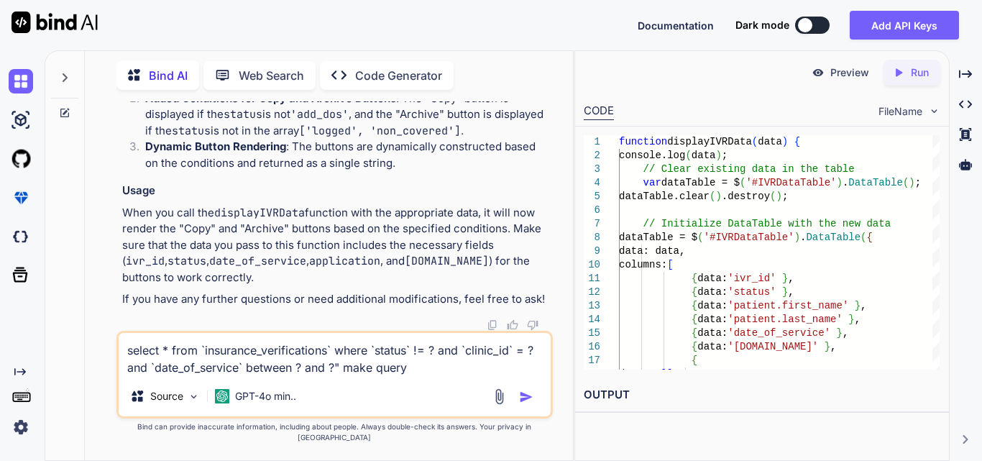
paste textarea "clinic_id 2 location_id date_of_service [DATE] - [DATE]"
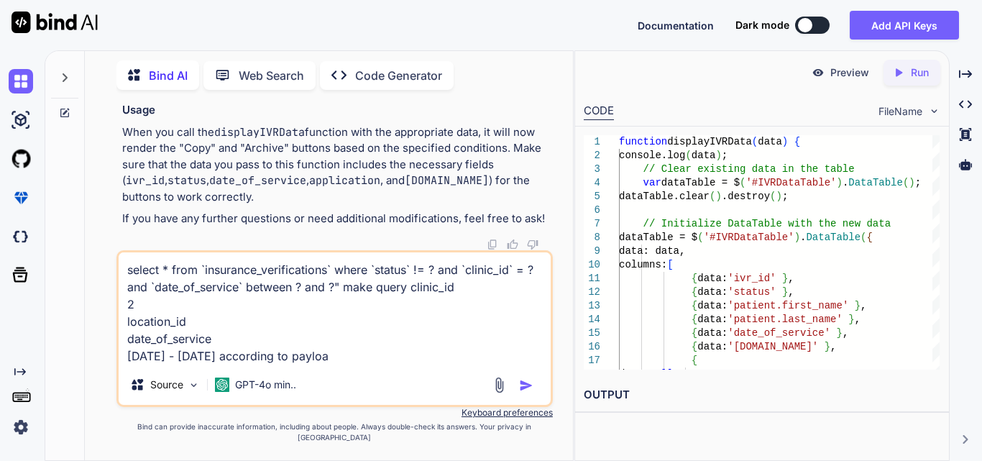
type textarea "select * from `insurance_verifications` where `status` != ? and `clinic_id` = ?…"
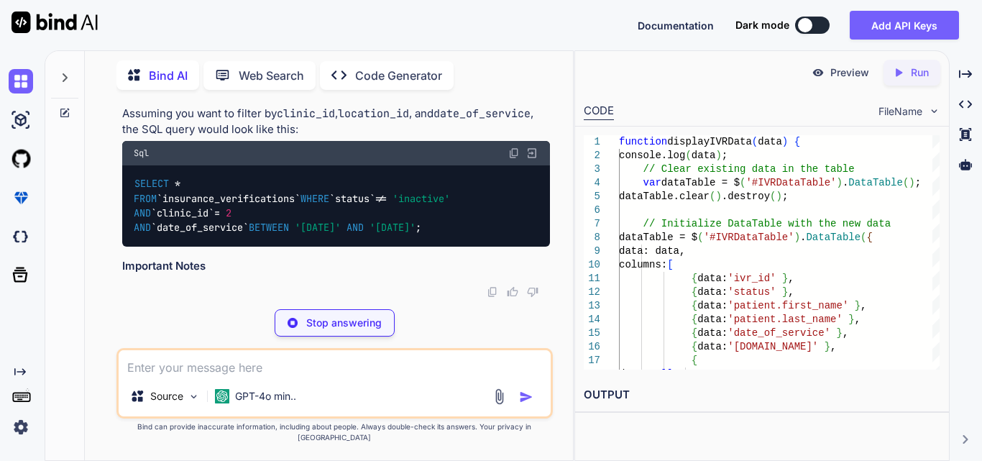
scroll to position [71783, 0]
